Goal: Task Accomplishment & Management: Use online tool/utility

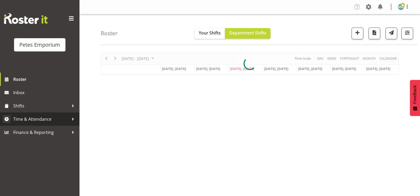
click at [47, 118] on span "Time & Attendance" at bounding box center [41, 119] width 56 height 8
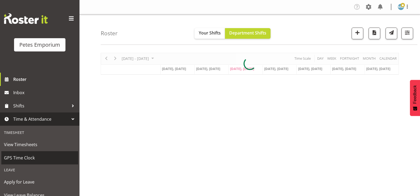
click at [32, 158] on span "GPS Time Clock" at bounding box center [40, 158] width 72 height 8
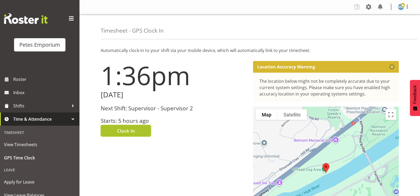
click at [125, 130] on span "Clock In" at bounding box center [126, 130] width 18 height 7
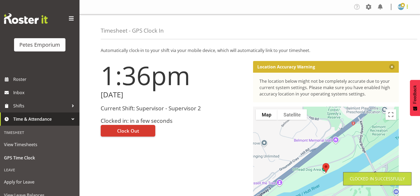
click at [406, 8] on span at bounding box center [407, 6] width 6 height 6
click at [376, 30] on link "Log Out" at bounding box center [385, 28] width 51 height 10
